Goal: Information Seeking & Learning: Learn about a topic

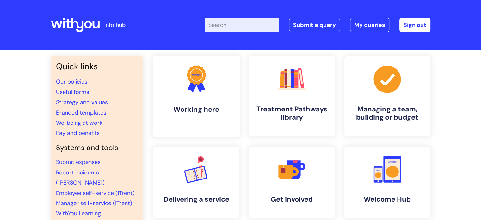
click at [197, 95] on link ".cls-1{fill:#f89b22;}.cls-1,.cls-2,.cls-3{stroke-width:0px;}.cls-2{fill:#2d3cff…" at bounding box center [195, 96] width 87 height 81
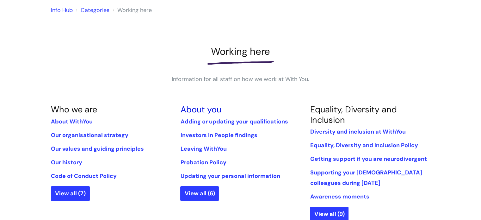
scroll to position [63, 0]
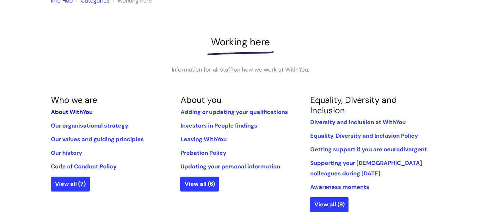
click at [83, 111] on link "About WithYou" at bounding box center [72, 112] width 42 height 8
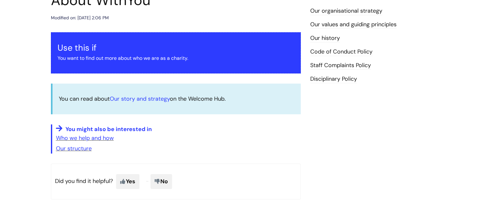
scroll to position [95, 0]
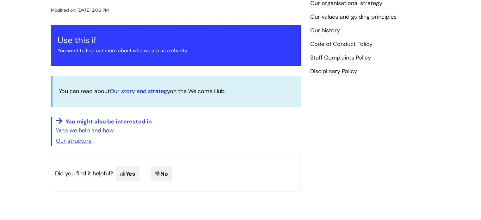
click at [144, 91] on link "Our story and strategy" at bounding box center [140, 91] width 60 height 8
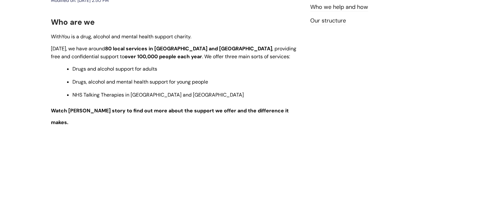
scroll to position [95, 0]
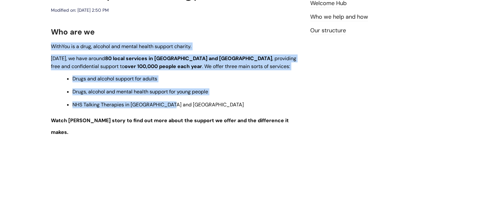
drag, startPoint x: 51, startPoint y: 45, endPoint x: 175, endPoint y: 103, distance: 137.1
copy div "WithYou is a drug, alcohol and mental health support charity. [DATE], we have a…"
click at [295, 81] on p "Drugs and alcohol support for adults" at bounding box center [186, 78] width 228 height 7
click at [166, 108] on span "NHS Talking Therapies in Kent and Surrey" at bounding box center [157, 104] width 171 height 7
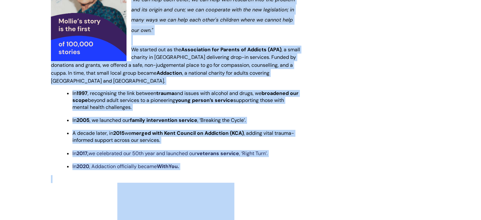
scroll to position [411, 0]
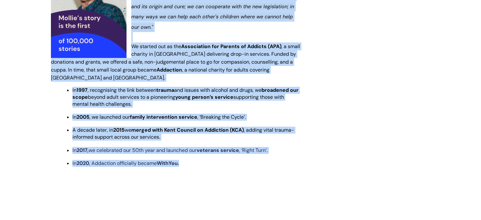
drag, startPoint x: 131, startPoint y: 51, endPoint x: 273, endPoint y: 150, distance: 173.2
copy div "It all started with Mollie's story. Our founder, Mollie Craven, lost her son to…"
click at [178, 160] on strong "WithYou." at bounding box center [168, 163] width 22 height 7
